Goal: Find specific page/section: Find specific page/section

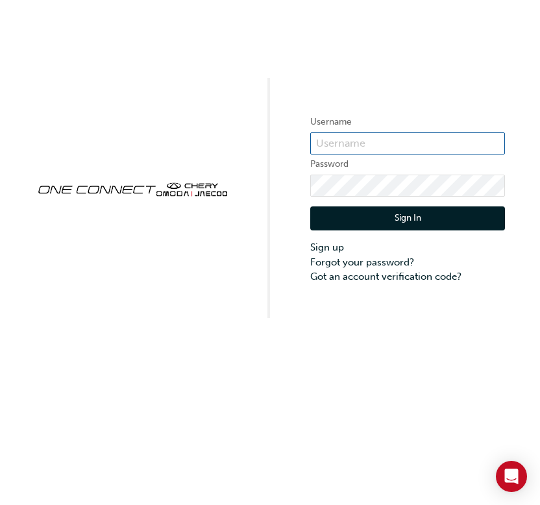
type input "ONE00082"
click at [415, 210] on button "Sign In" at bounding box center [407, 218] width 195 height 25
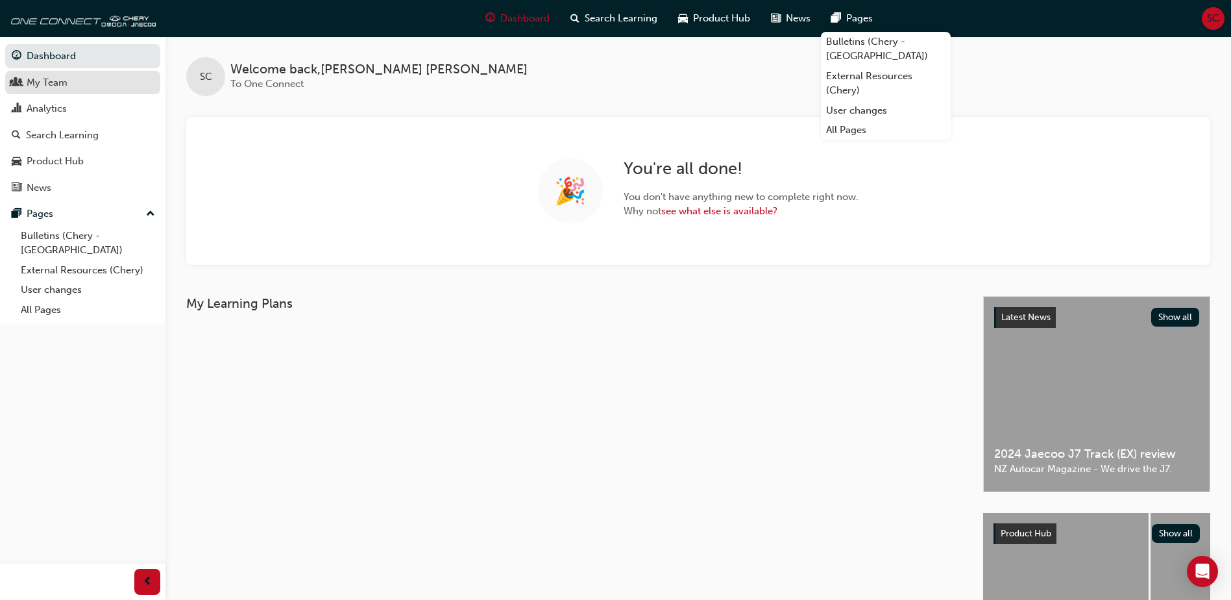
click at [82, 92] on link "My Team" at bounding box center [82, 83] width 155 height 24
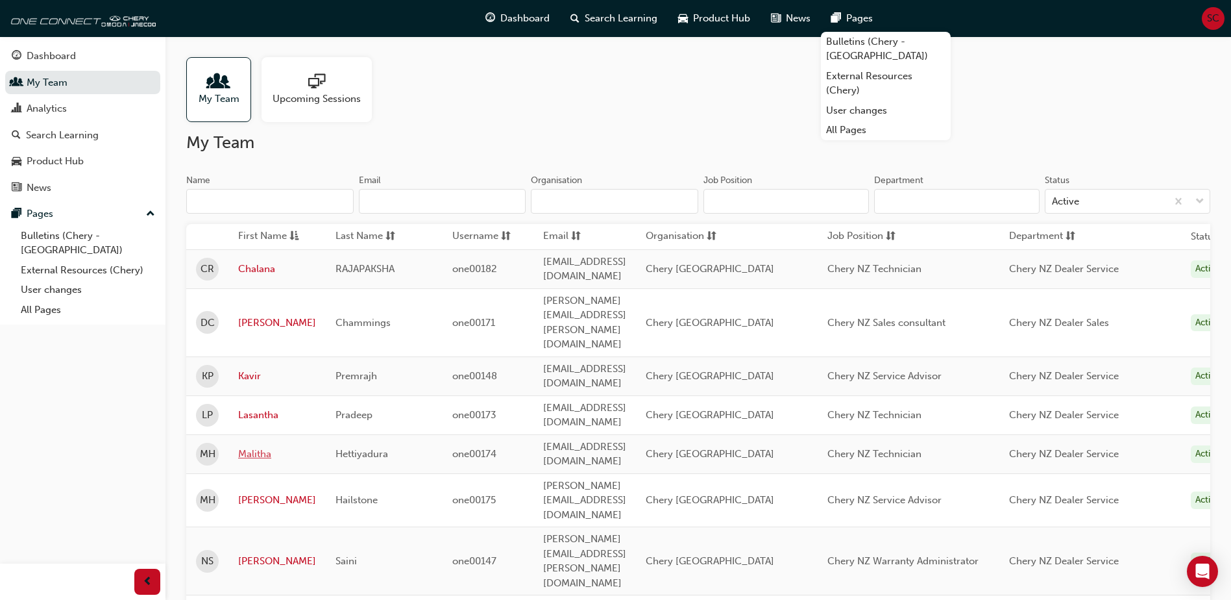
click at [269, 447] on link "Malitha" at bounding box center [277, 454] width 78 height 15
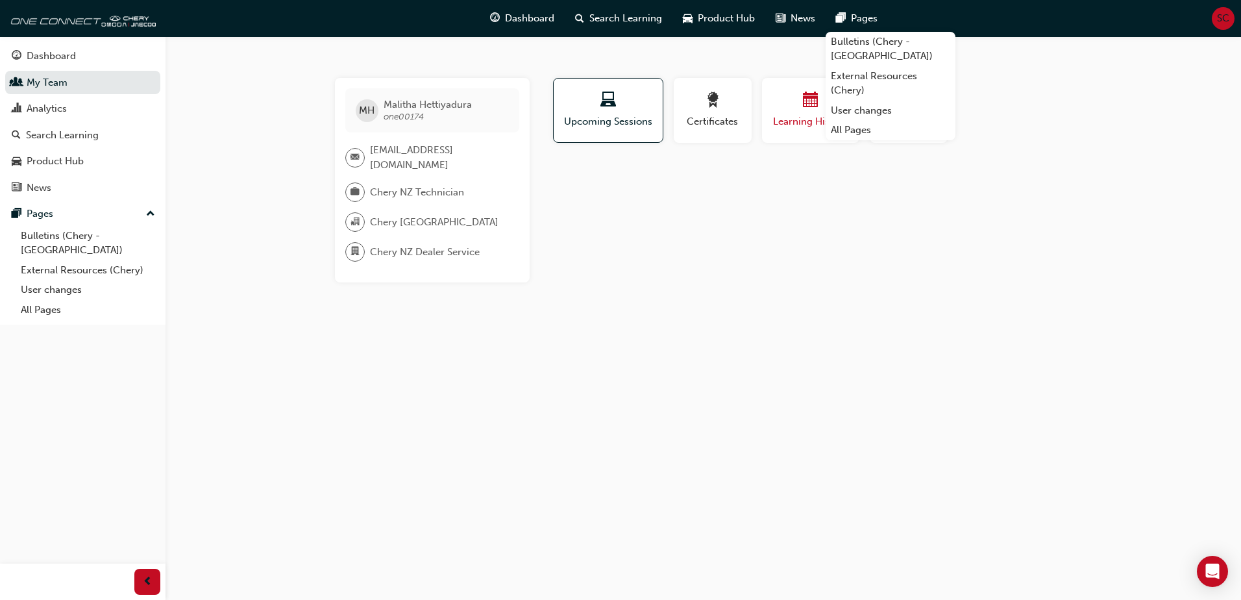
click at [539, 106] on div "button" at bounding box center [811, 102] width 78 height 20
click at [539, 362] on div "[PERSON_NAME] Hettiyadura one00174 [EMAIL_ADDRESS][DOMAIN_NAME] [GEOGRAPHIC_DAT…" at bounding box center [620, 300] width 1241 height 600
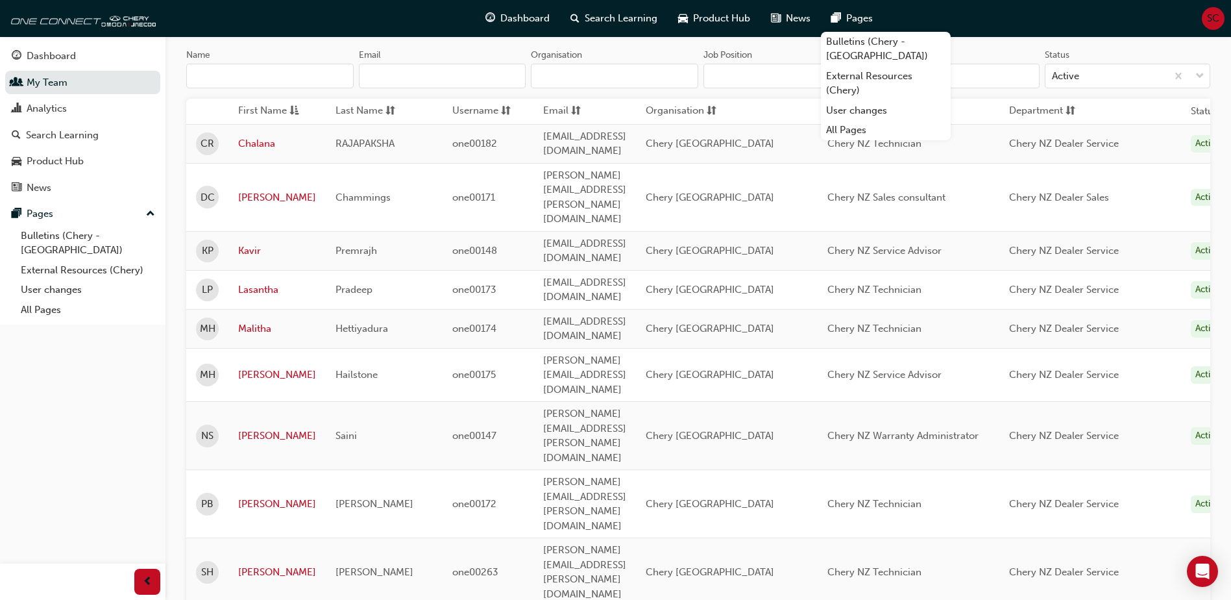
scroll to position [195, 0]
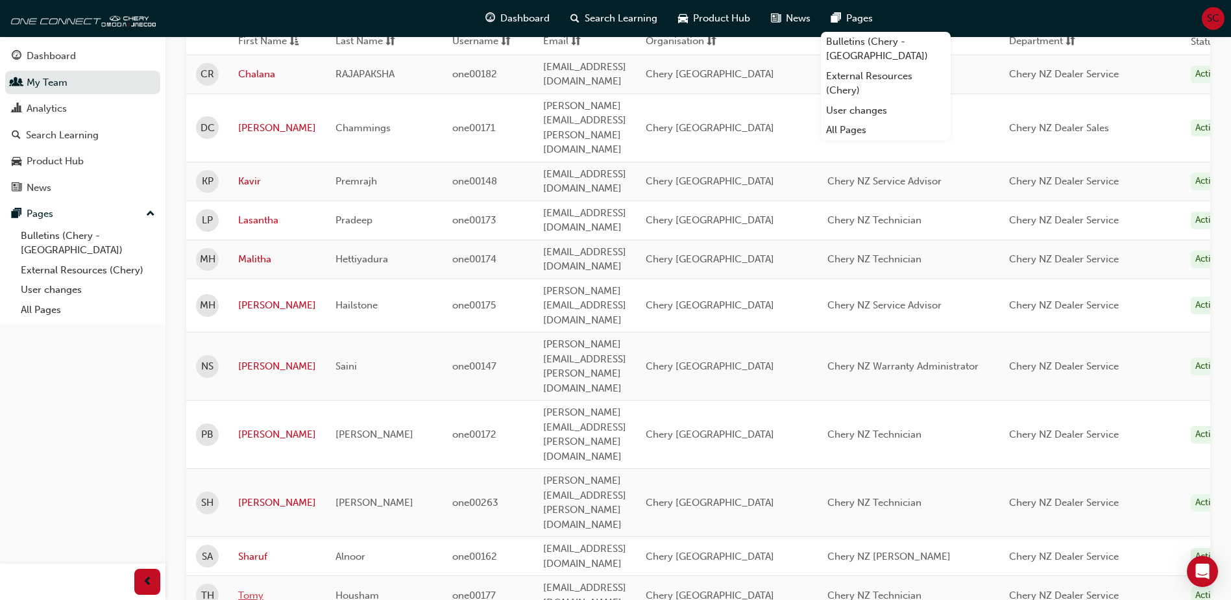
click at [250, 504] on link "Tomy" at bounding box center [277, 595] width 78 height 15
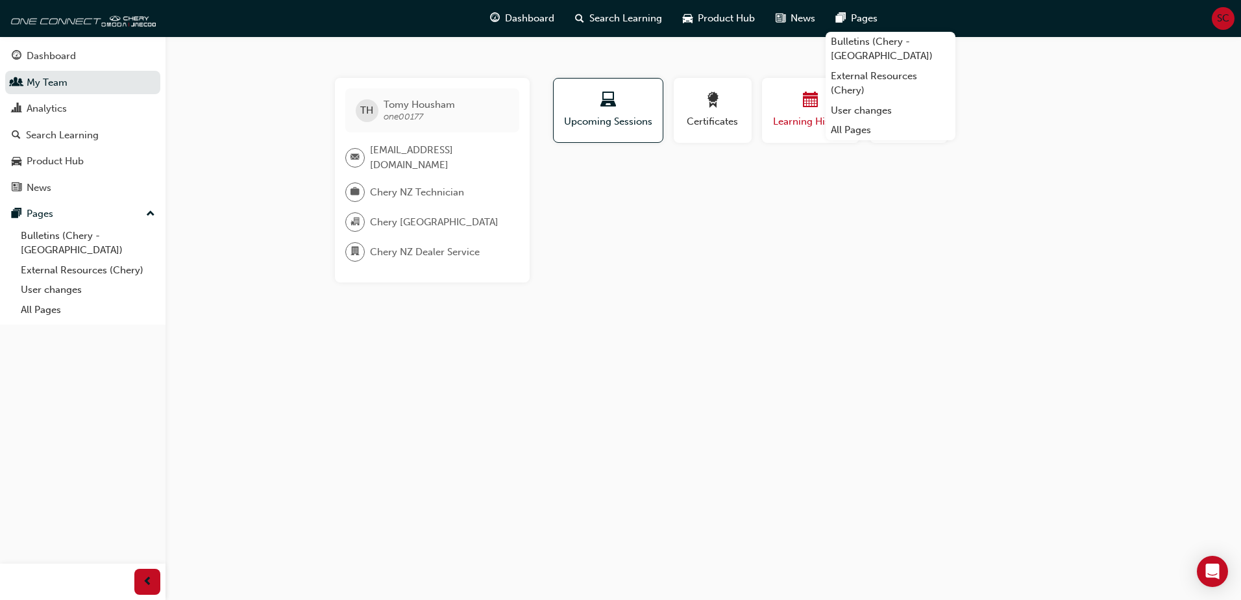
click at [539, 121] on span "Learning History" at bounding box center [811, 121] width 78 height 15
